Goal: Communication & Community: Share content

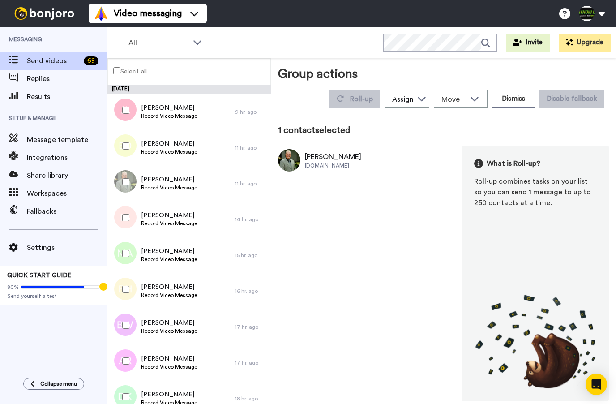
click at [131, 180] on div at bounding box center [124, 181] width 32 height 31
click at [134, 182] on div at bounding box center [124, 181] width 32 height 31
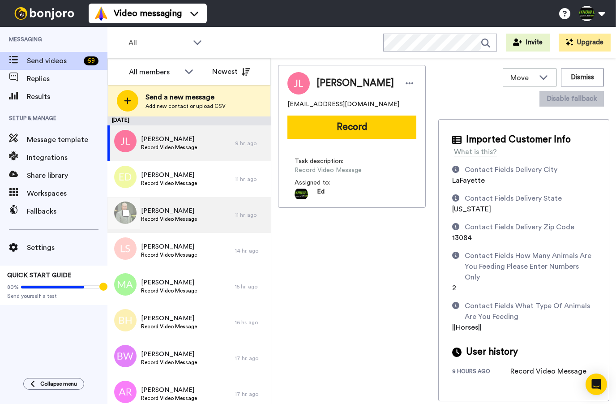
click at [163, 221] on span "Record Video Message" at bounding box center [169, 218] width 56 height 7
